Goal: Information Seeking & Learning: Learn about a topic

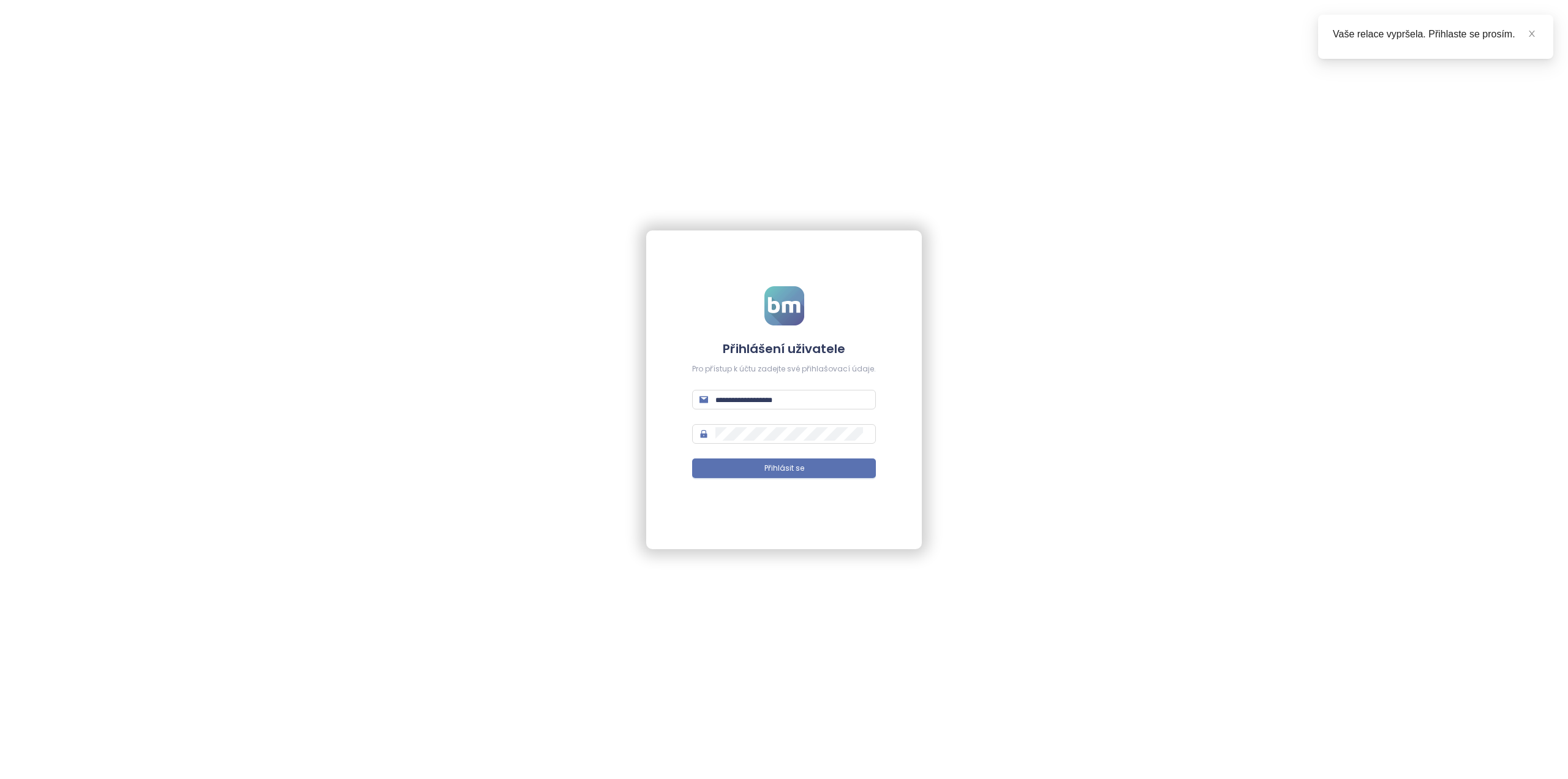
click at [736, 384] on form "Přihlášení uživatele Pro přístup k účtu zadejte své přihlašovací údaje. Přihlás…" at bounding box center [784, 390] width 184 height 207
click at [737, 395] on input "text" at bounding box center [791, 399] width 153 height 13
type input "**********"
click at [707, 433] on icon "lock" at bounding box center [704, 434] width 7 height 8
click at [752, 468] on button "Přihlásit se" at bounding box center [784, 469] width 184 height 20
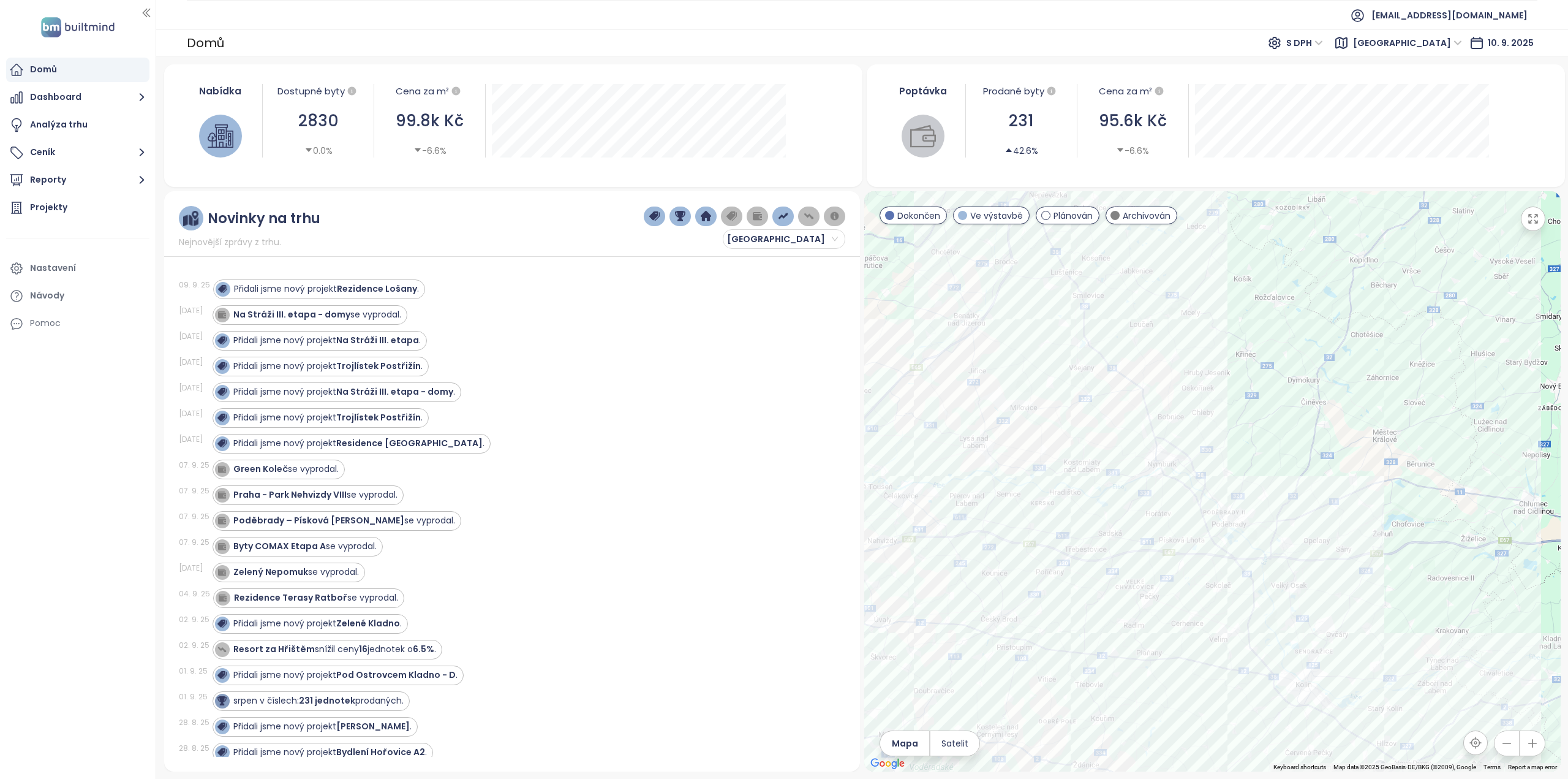
drag, startPoint x: 1329, startPoint y: 387, endPoint x: 1280, endPoint y: 413, distance: 55.5
click at [1280, 413] on div at bounding box center [1212, 481] width 696 height 580
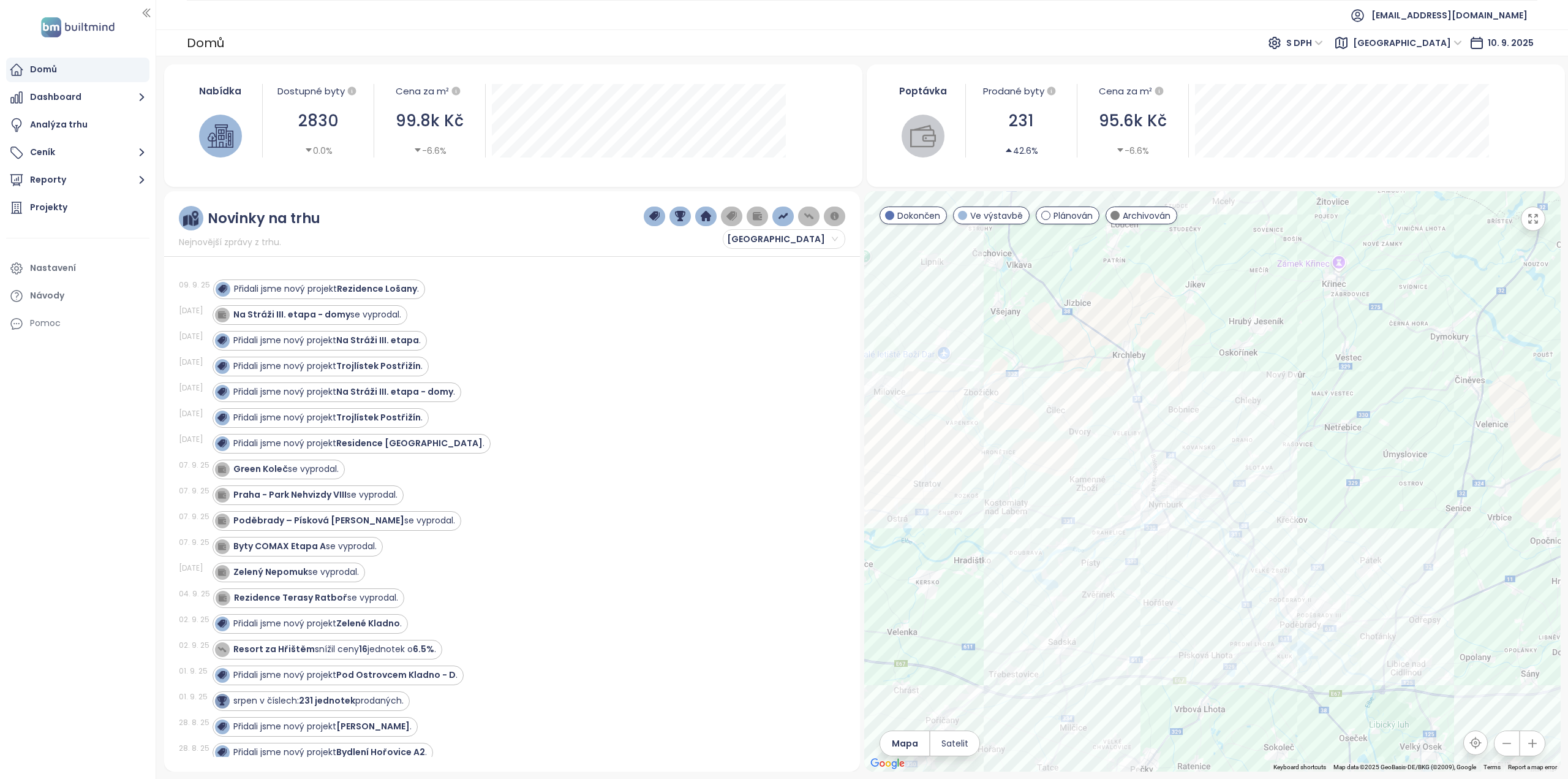
drag, startPoint x: 1352, startPoint y: 394, endPoint x: 1342, endPoint y: 481, distance: 87.6
click at [1342, 481] on div at bounding box center [1212, 481] width 696 height 580
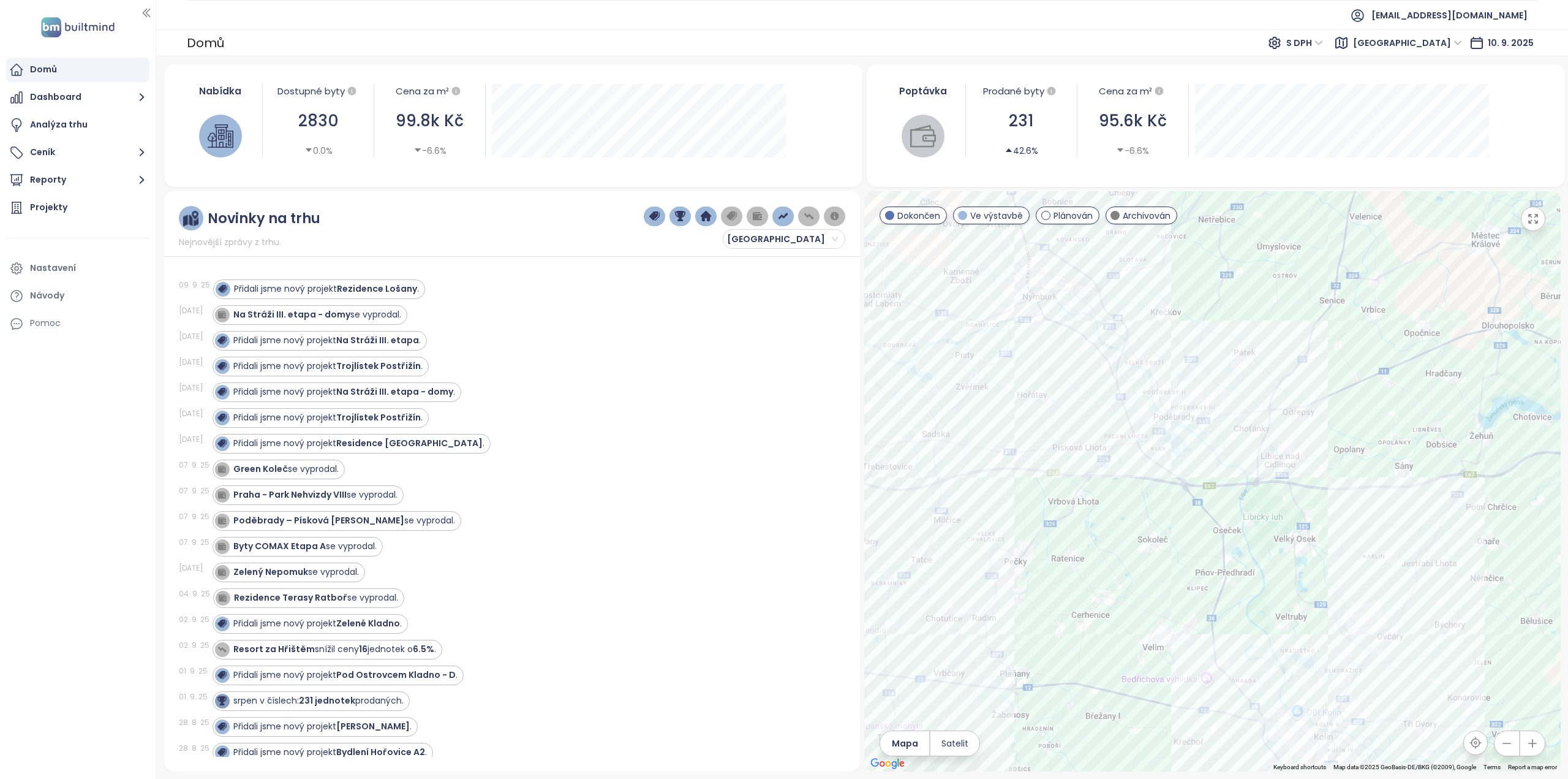
drag, startPoint x: 1338, startPoint y: 478, endPoint x: 1212, endPoint y: 268, distance: 244.9
click at [1212, 268] on div at bounding box center [1212, 481] width 696 height 580
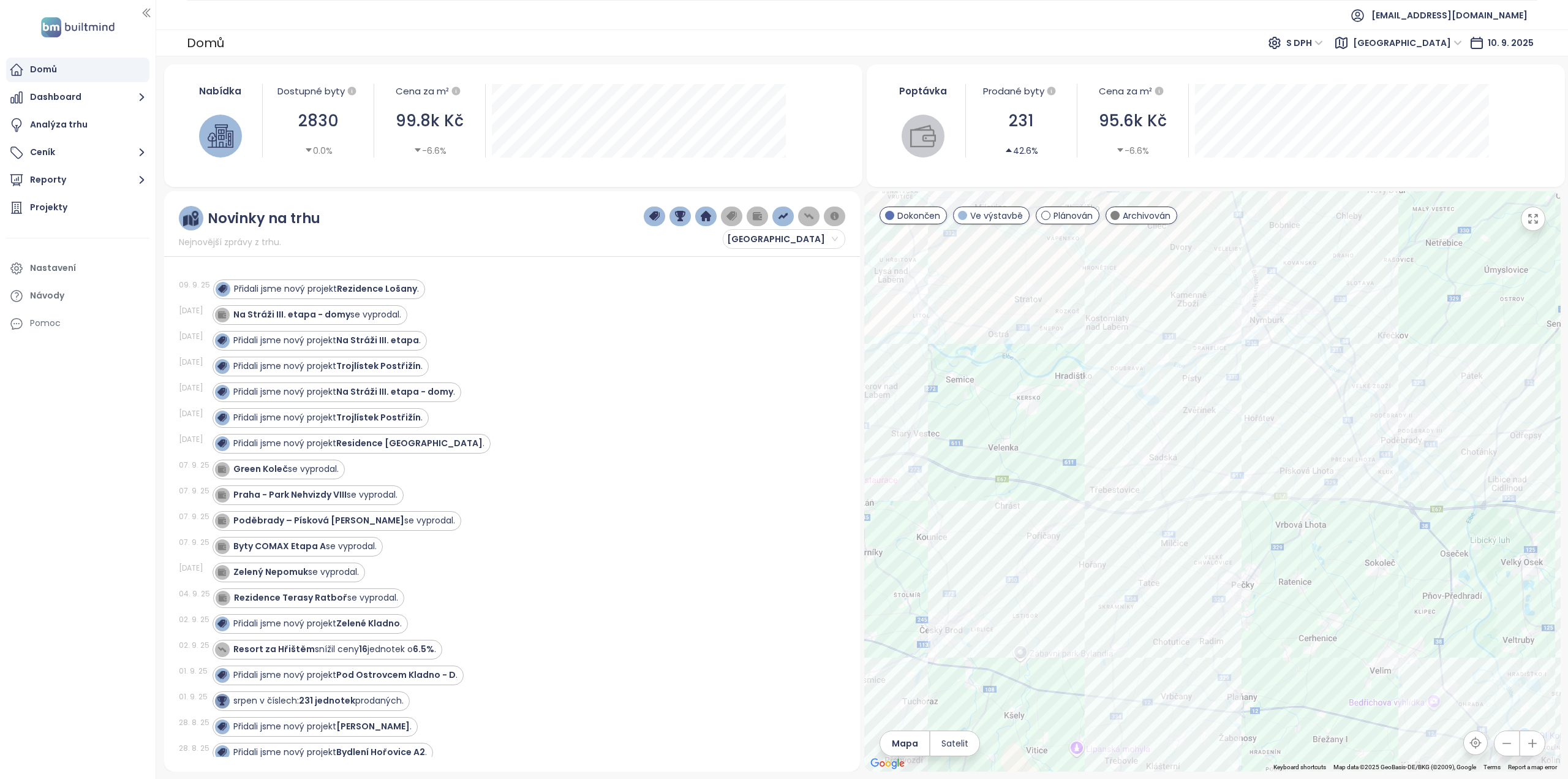
drag, startPoint x: 1073, startPoint y: 384, endPoint x: 1129, endPoint y: 444, distance: 82.1
click at [1129, 444] on div at bounding box center [1212, 481] width 696 height 580
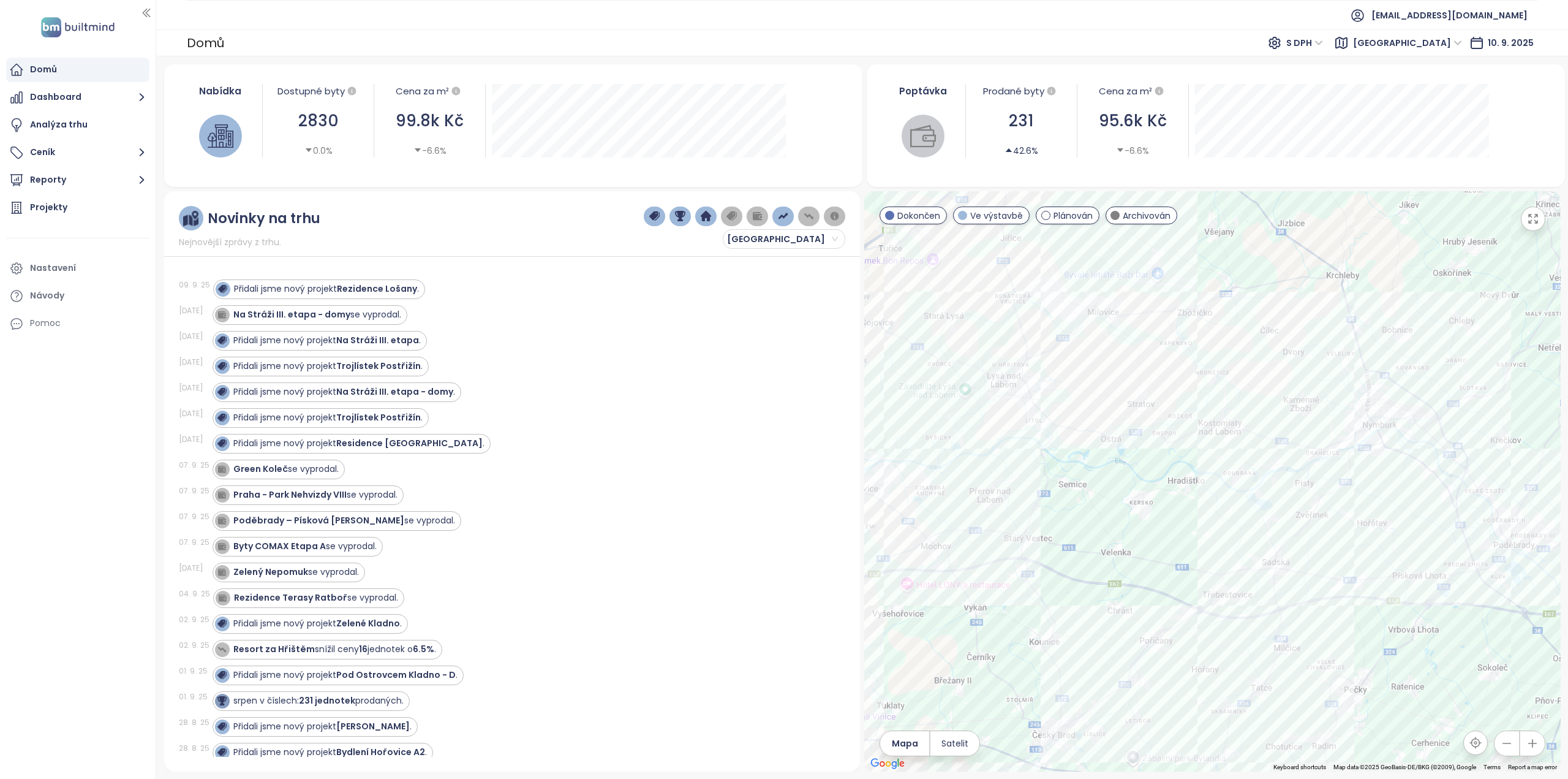
click at [1204, 516] on div at bounding box center [1212, 481] width 696 height 580
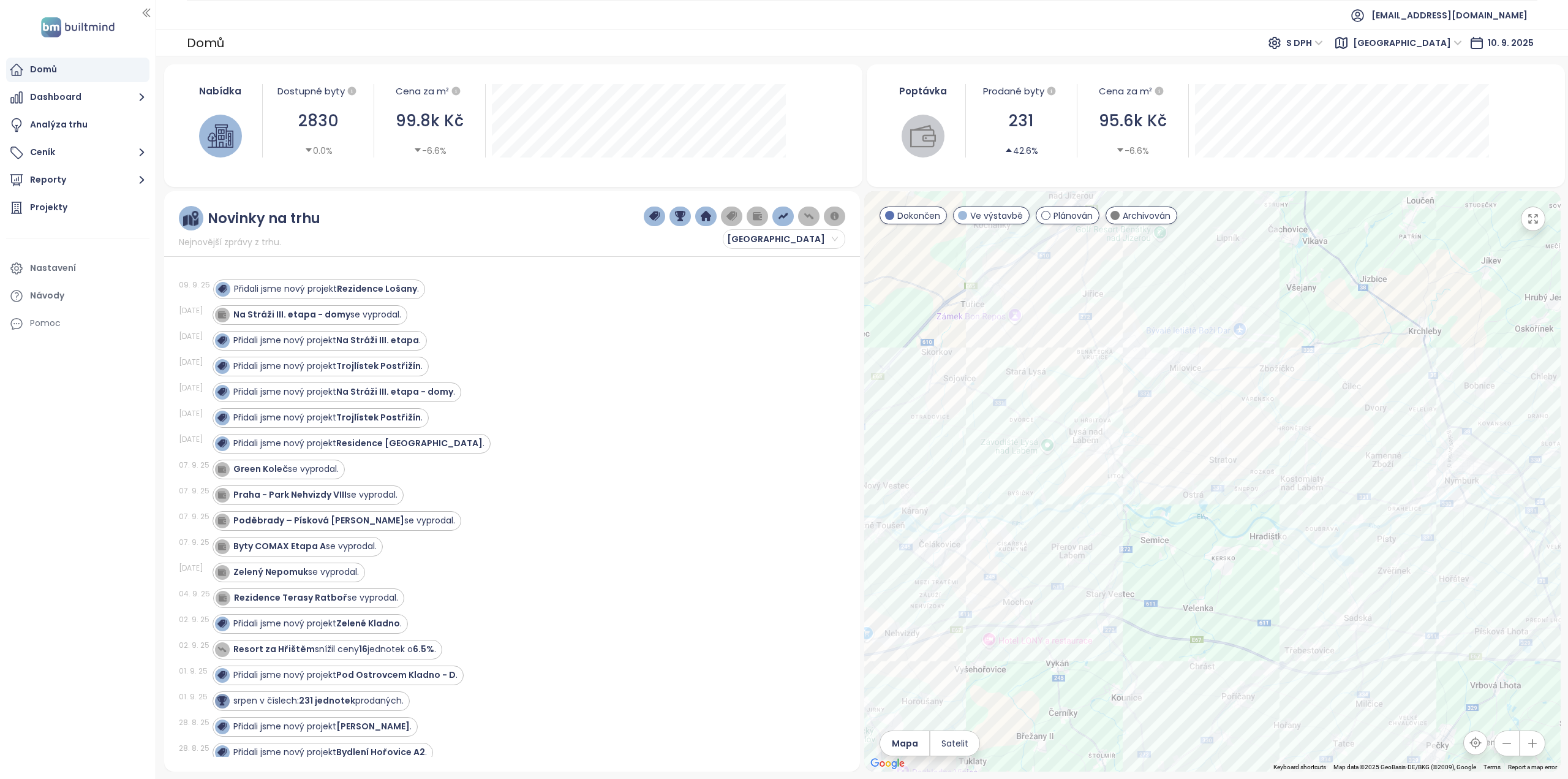
drag, startPoint x: 1039, startPoint y: 447, endPoint x: 1121, endPoint y: 503, distance: 99.3
click at [1121, 503] on div at bounding box center [1212, 481] width 696 height 580
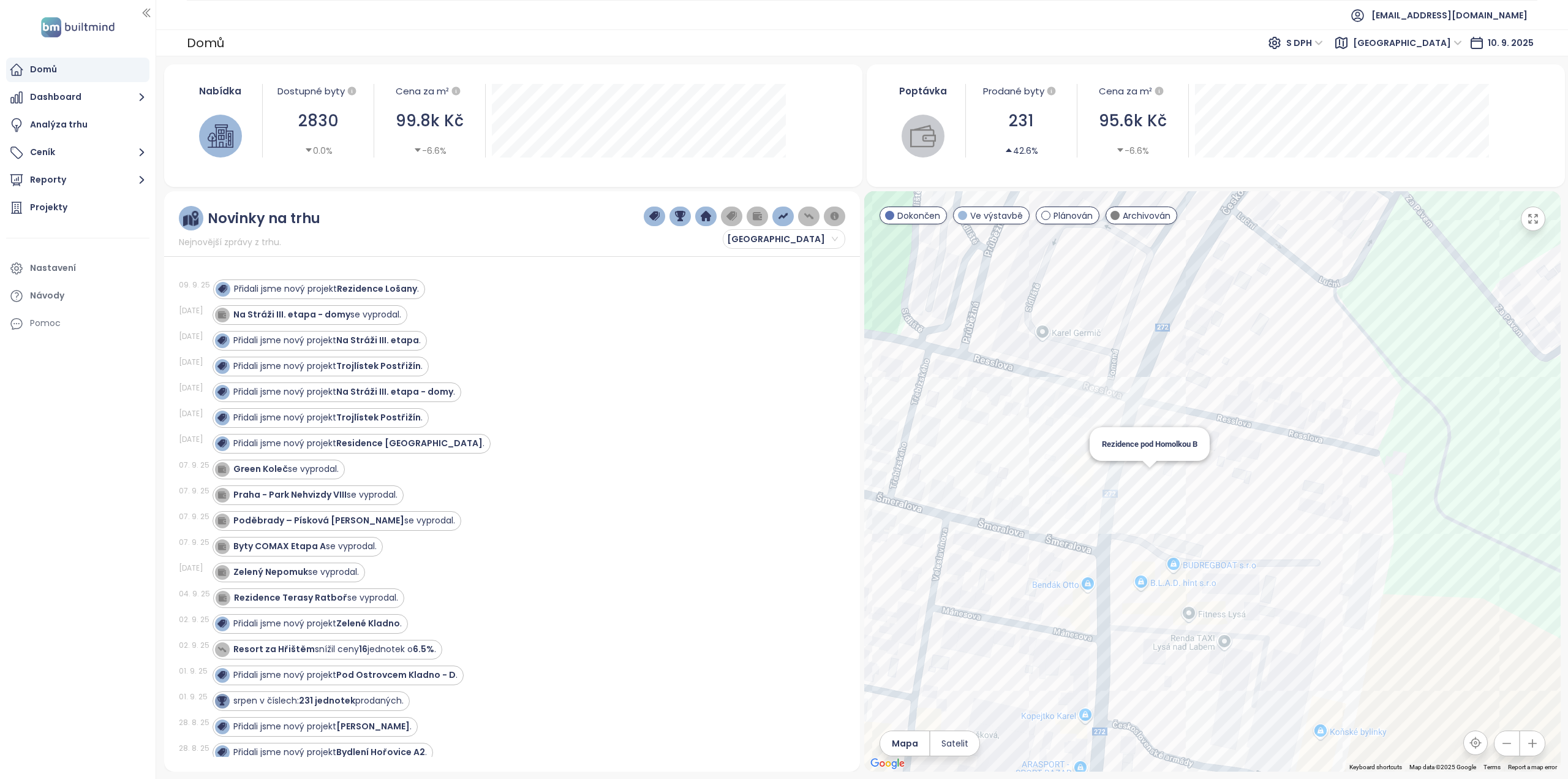
click at [1150, 477] on div "Rezidence pod Homolkou B" at bounding box center [1212, 481] width 696 height 580
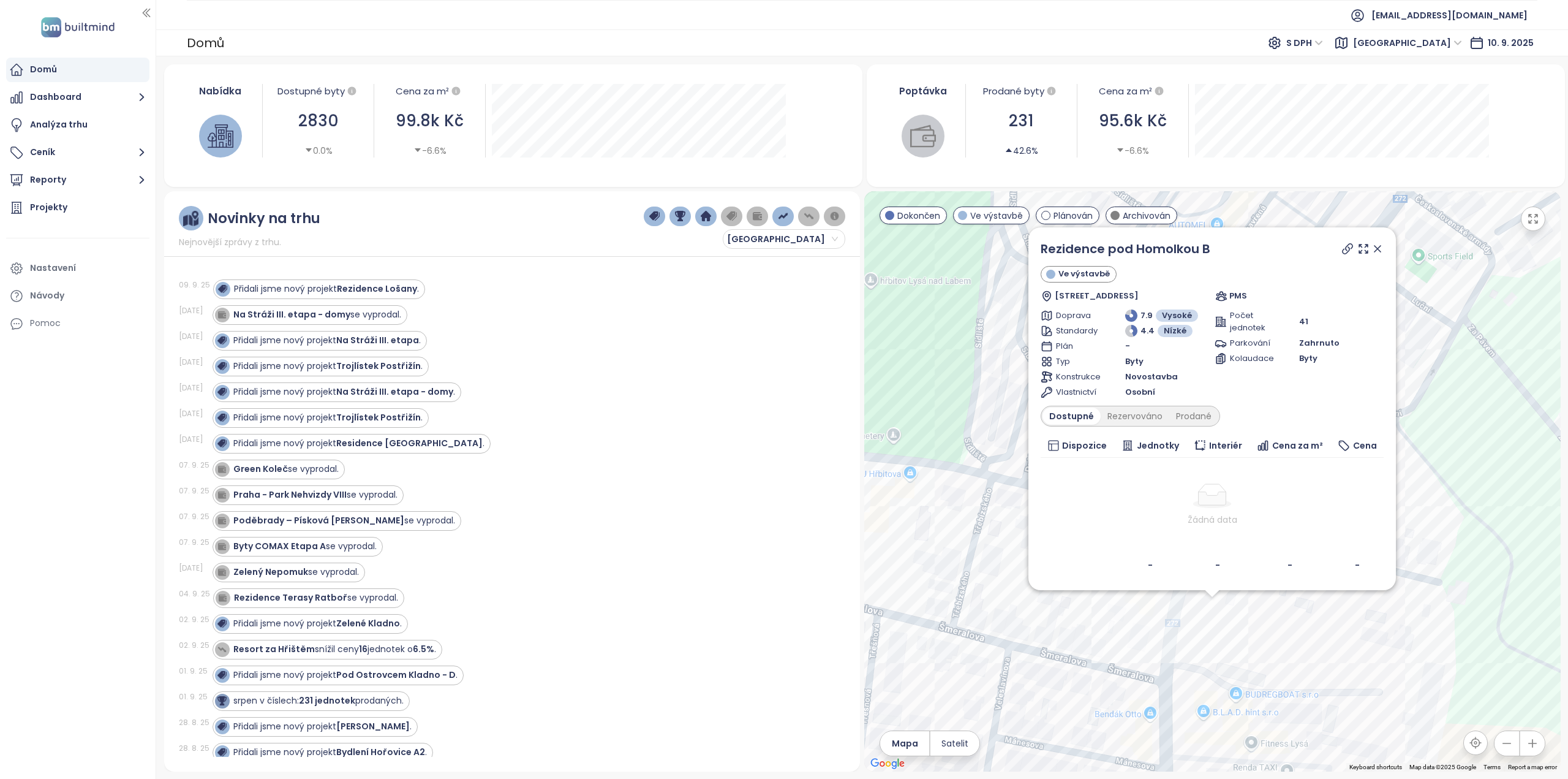
click at [1139, 426] on div "Rezidence pod Homolkou B Ve výstavbě Československé armády 36, 289 22 [GEOGRAPH…" at bounding box center [1212, 409] width 343 height 338
click at [1139, 421] on div "Rezervováno" at bounding box center [1135, 416] width 68 height 17
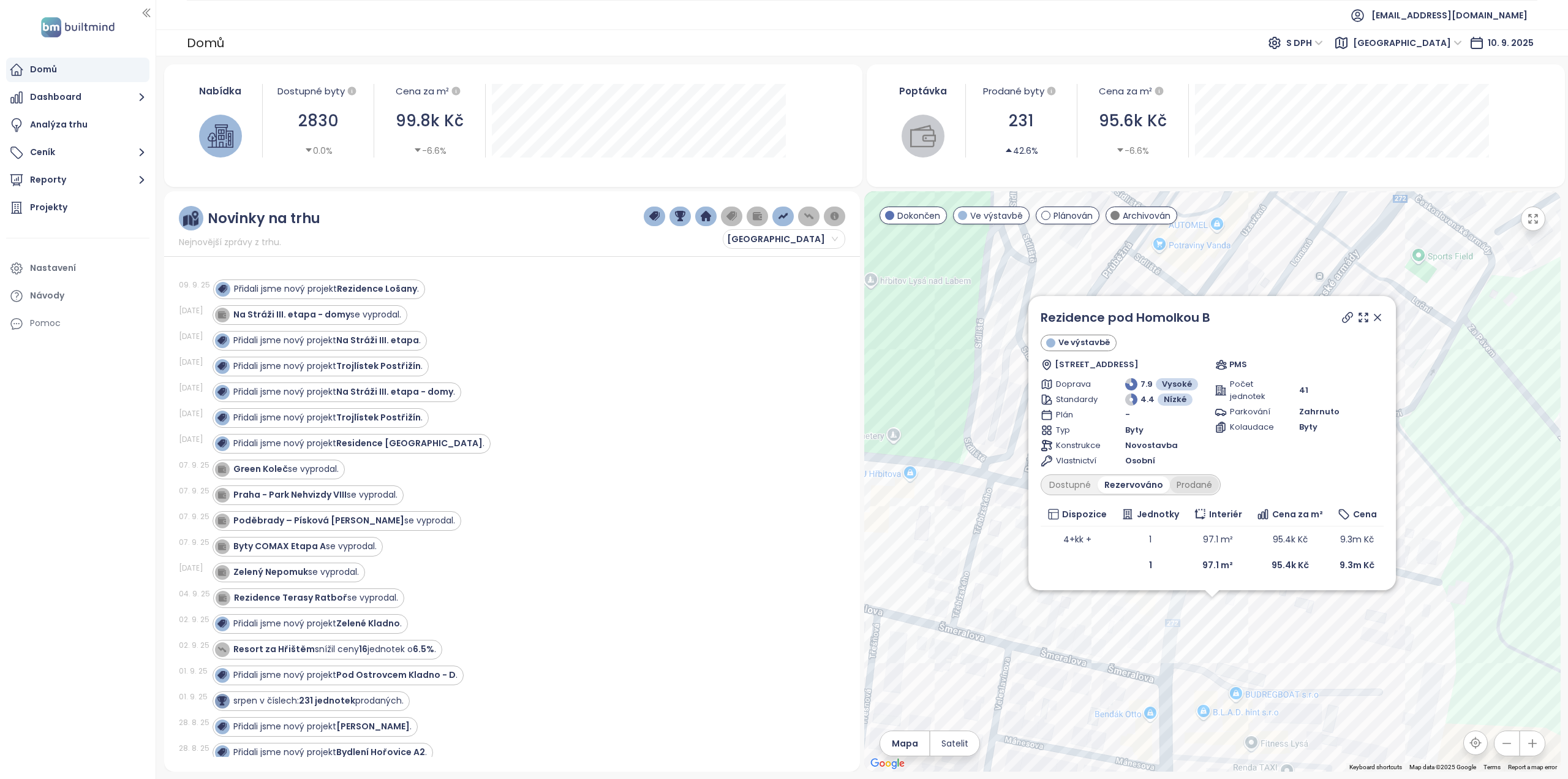
click at [1199, 483] on div "Prodané" at bounding box center [1194, 485] width 49 height 17
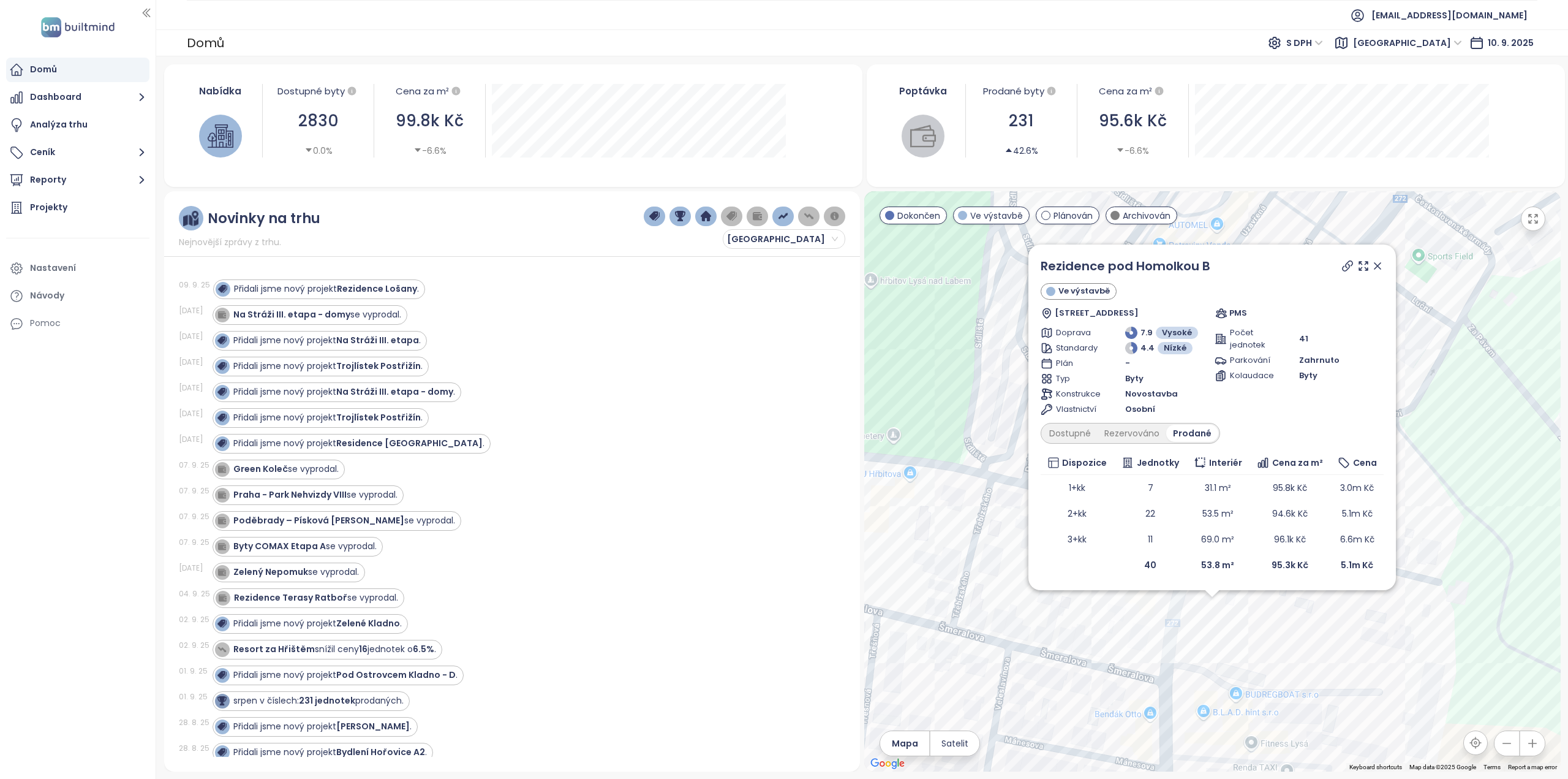
drag, startPoint x: 1382, startPoint y: 272, endPoint x: 1227, endPoint y: 595, distance: 358.3
click at [1382, 272] on icon at bounding box center [1377, 265] width 12 height 12
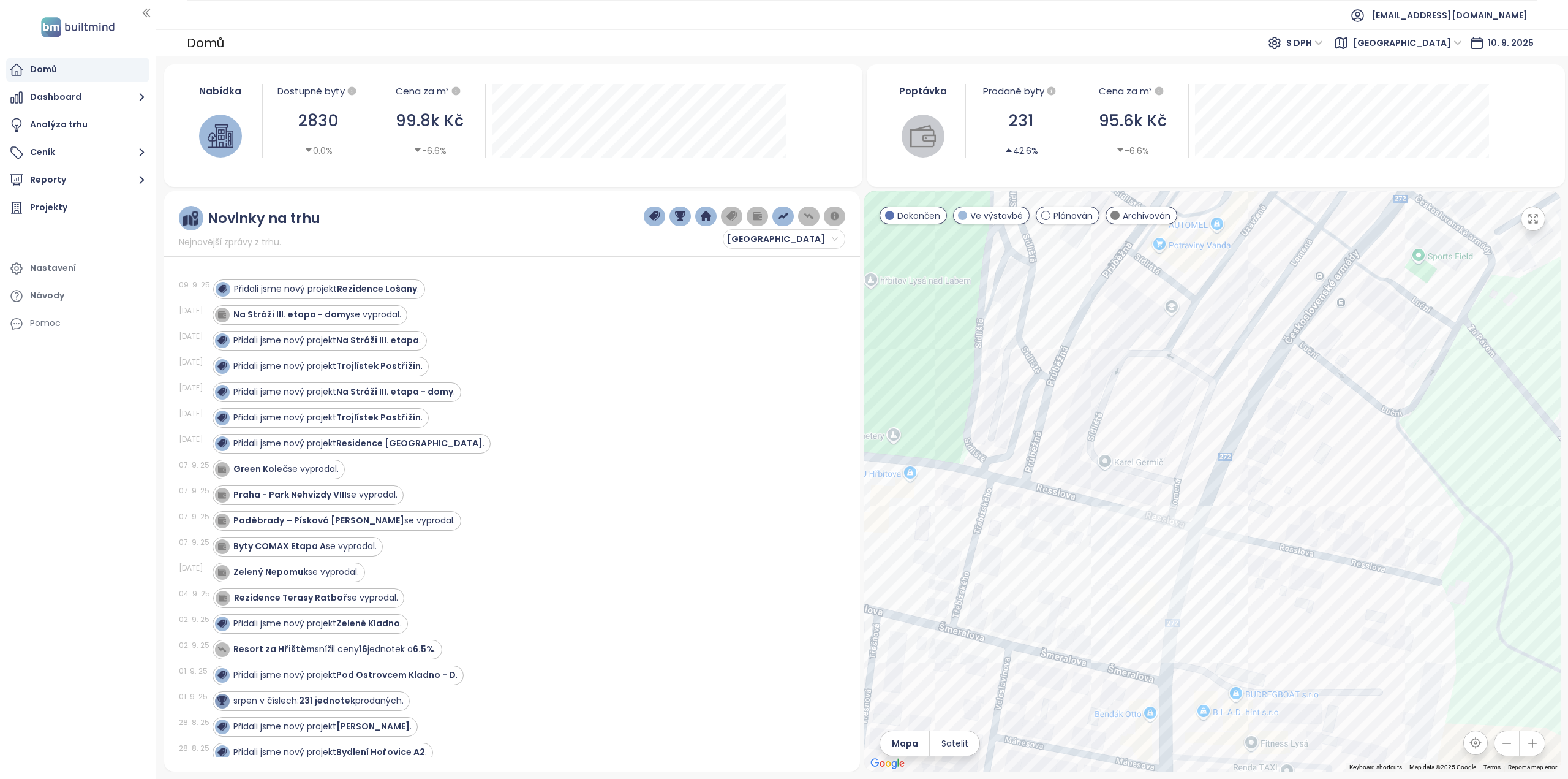
click at [1227, 609] on div at bounding box center [1212, 481] width 696 height 580
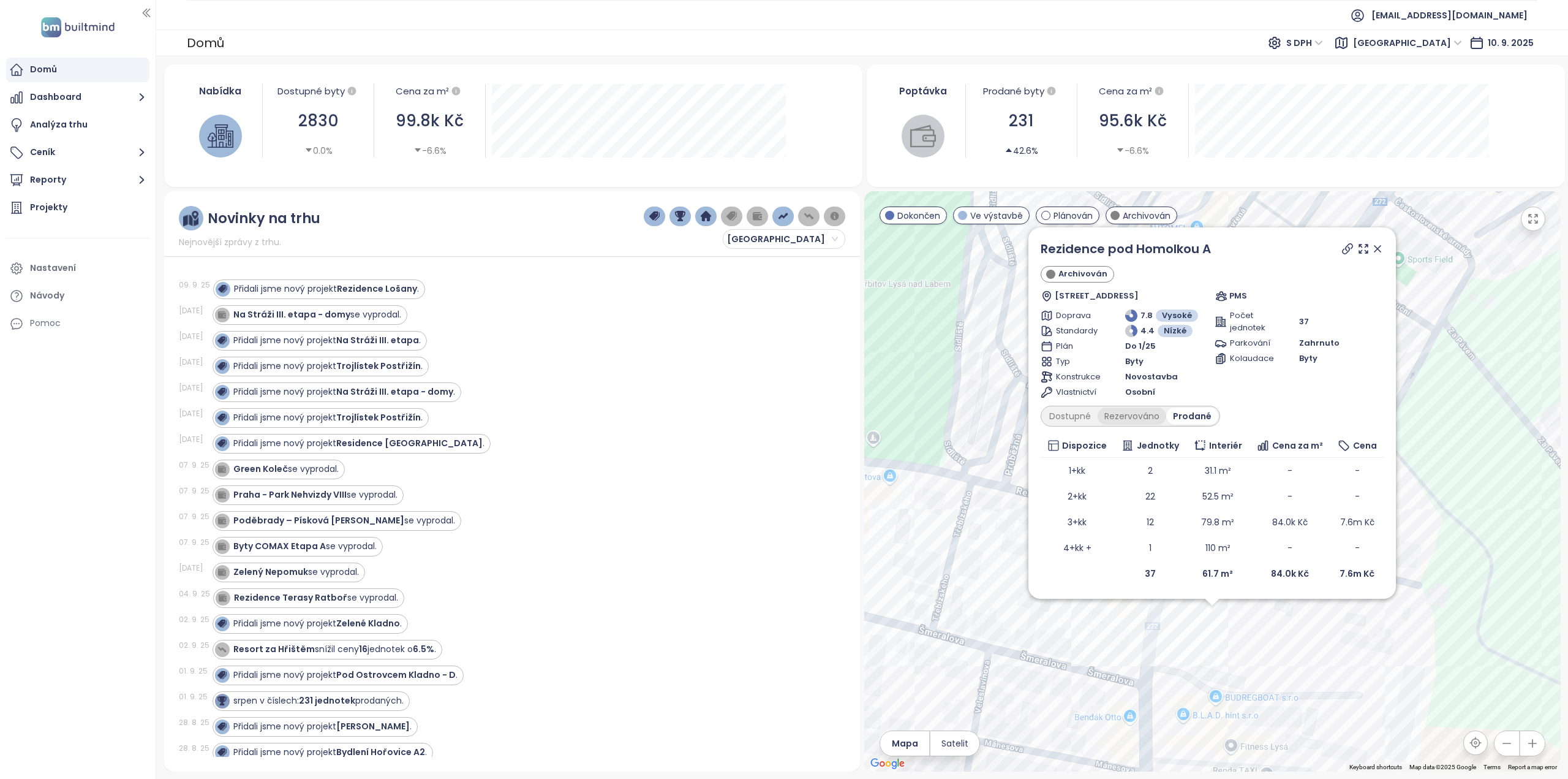
click at [1142, 418] on div "Rezervováno" at bounding box center [1131, 416] width 68 height 17
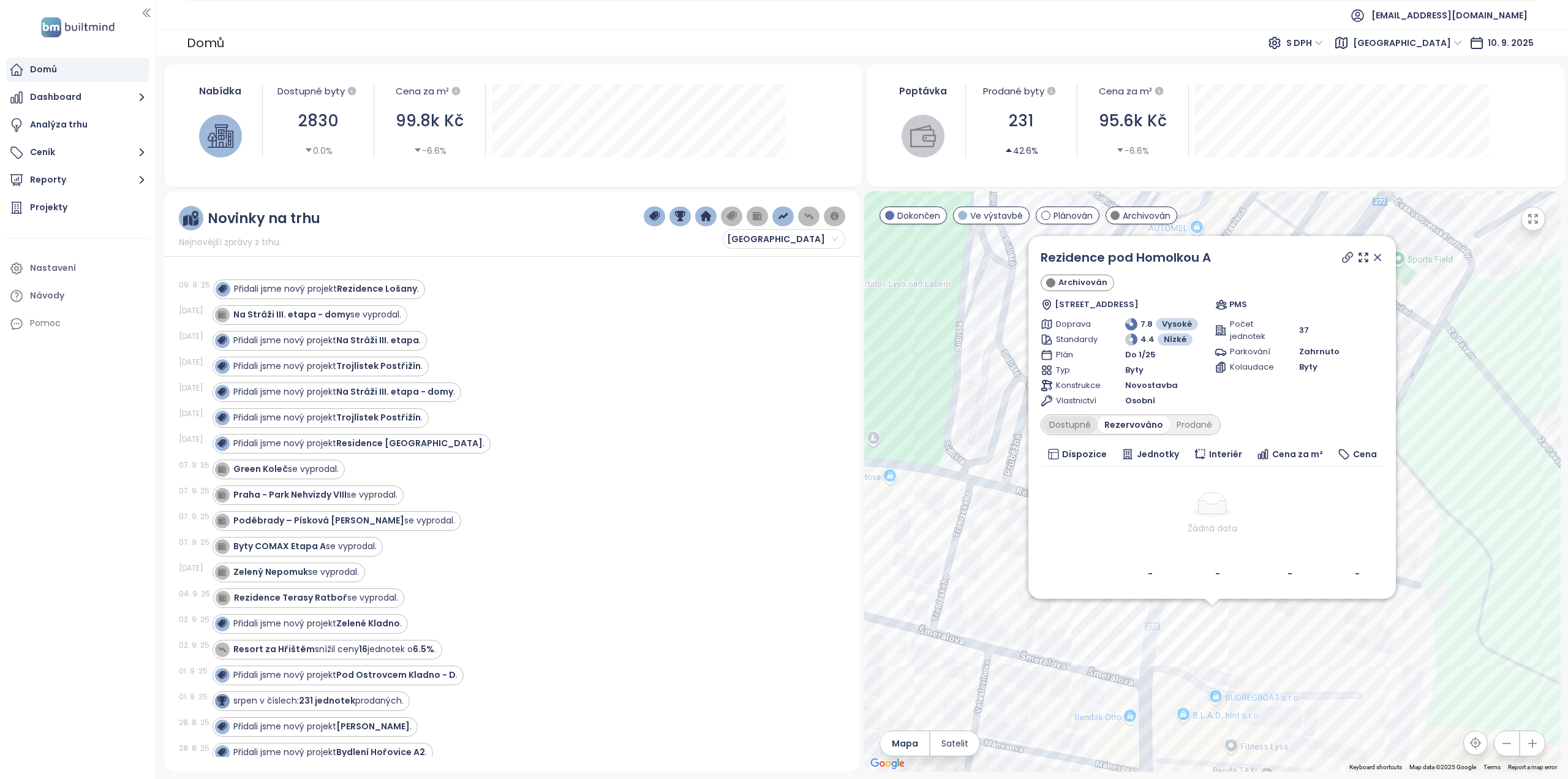
click at [1076, 419] on div "Dostupné" at bounding box center [1070, 425] width 55 height 17
click at [1380, 256] on icon at bounding box center [1378, 257] width 6 height 6
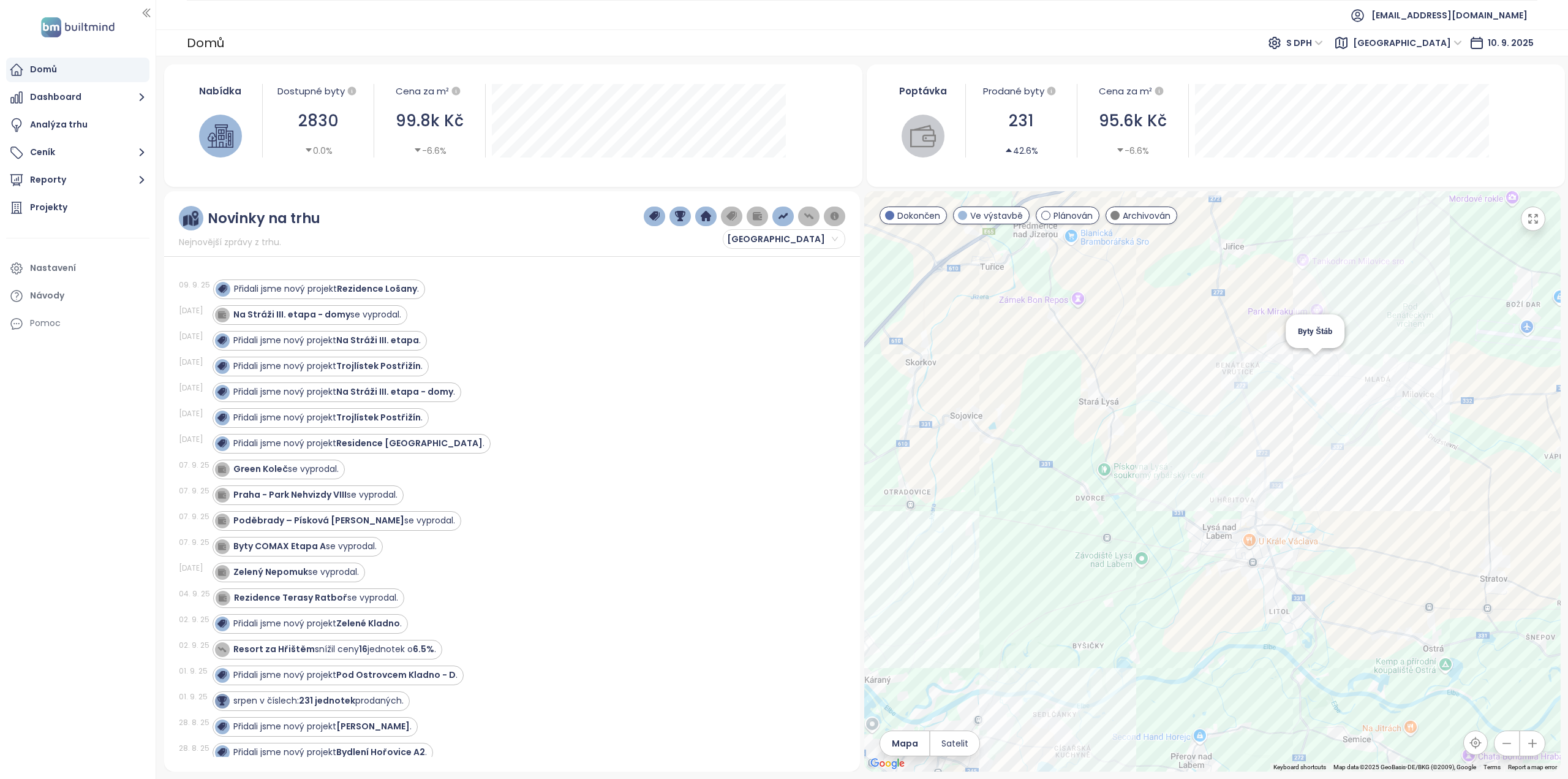
click at [1322, 365] on div "Byty Štáb" at bounding box center [1212, 481] width 696 height 580
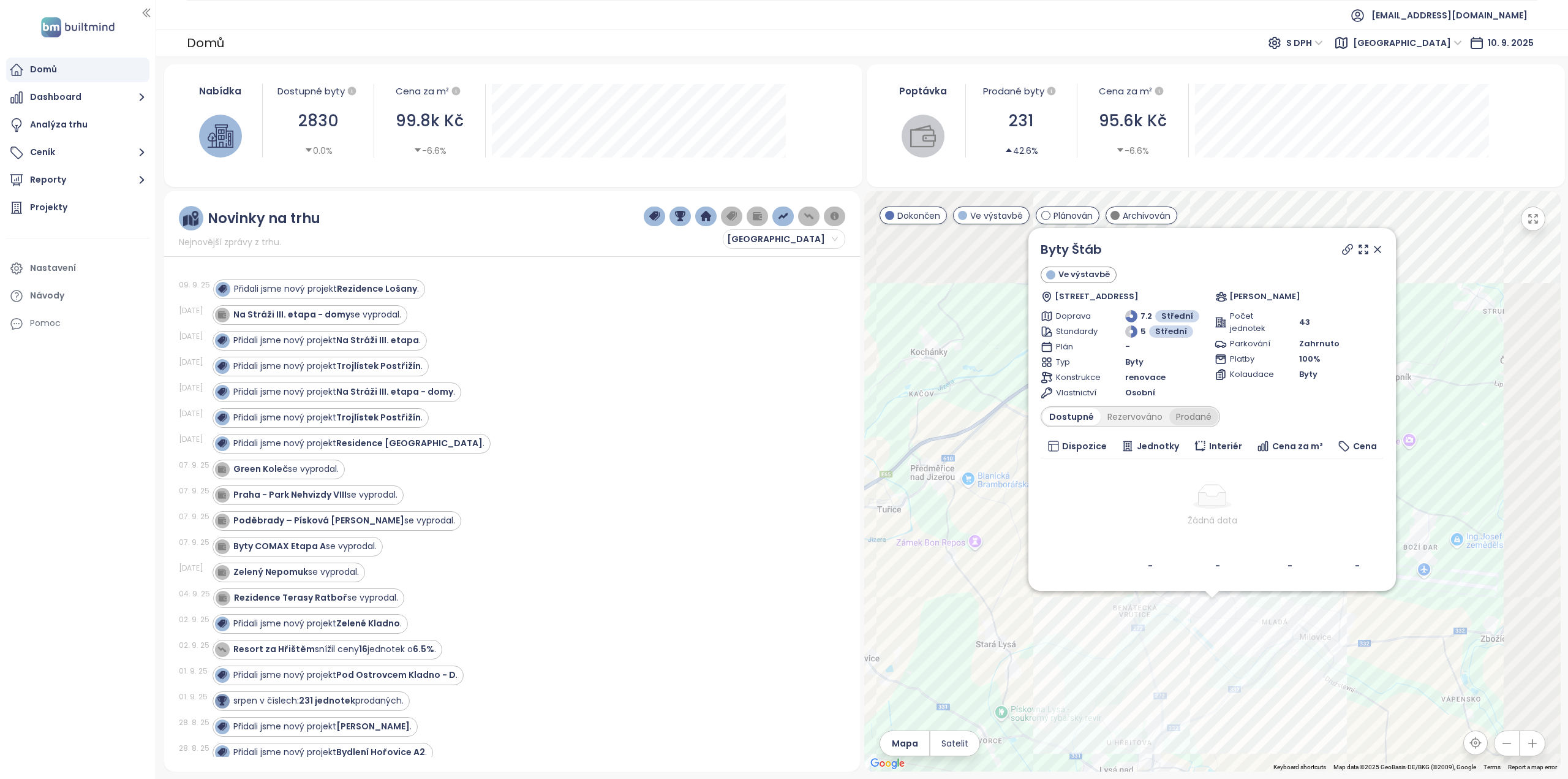
click at [1199, 411] on div "Prodané" at bounding box center [1193, 416] width 49 height 17
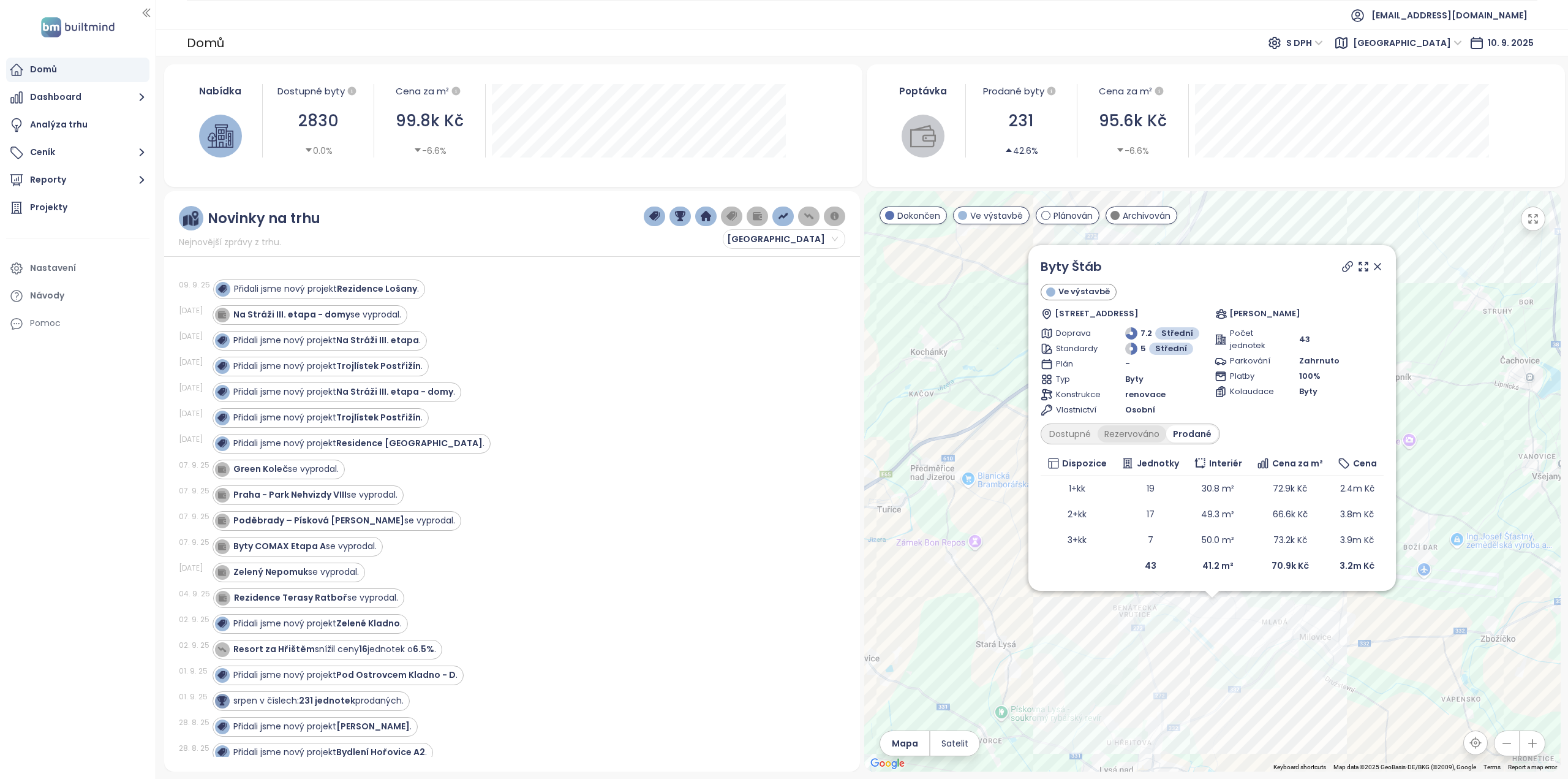
click at [1138, 433] on div "Rezervováno" at bounding box center [1131, 434] width 68 height 17
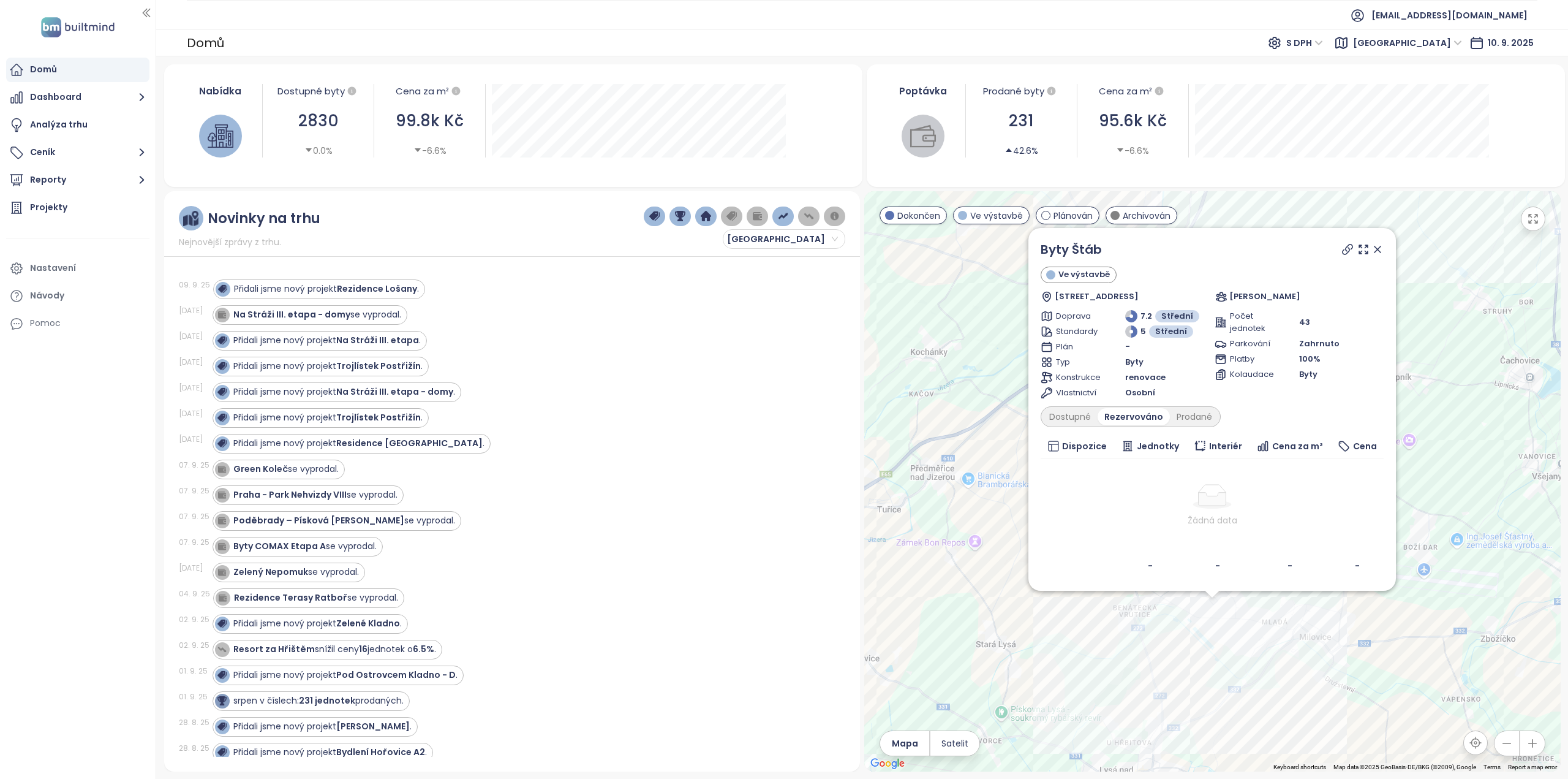
click at [1376, 246] on icon at bounding box center [1377, 249] width 12 height 12
